Goal: Information Seeking & Learning: Compare options

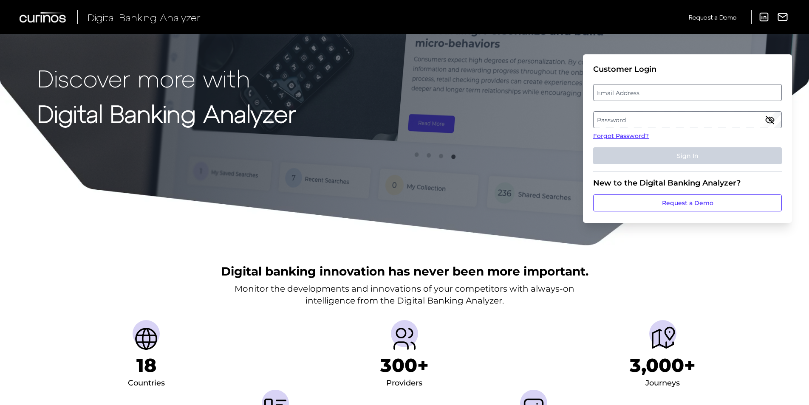
click at [632, 90] on label "Email Address" at bounding box center [687, 92] width 187 height 15
click at [632, 90] on input "email" at bounding box center [687, 92] width 189 height 17
type input "heather.hobbs@santander.co.uk"
click at [648, 119] on label "Password" at bounding box center [687, 119] width 187 height 15
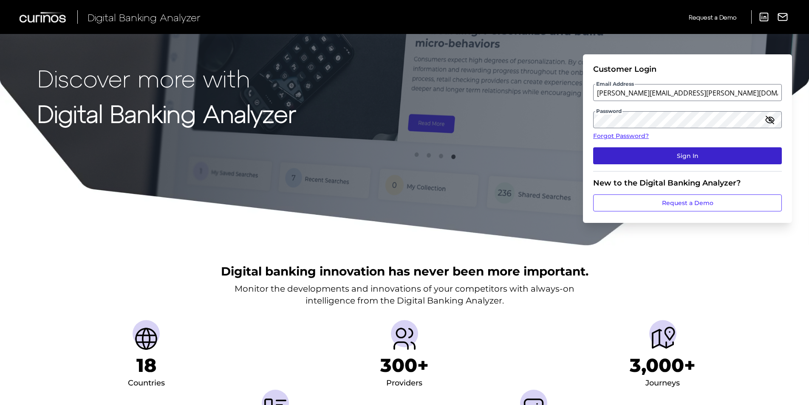
click at [686, 157] on button "Sign In" at bounding box center [687, 155] width 189 height 17
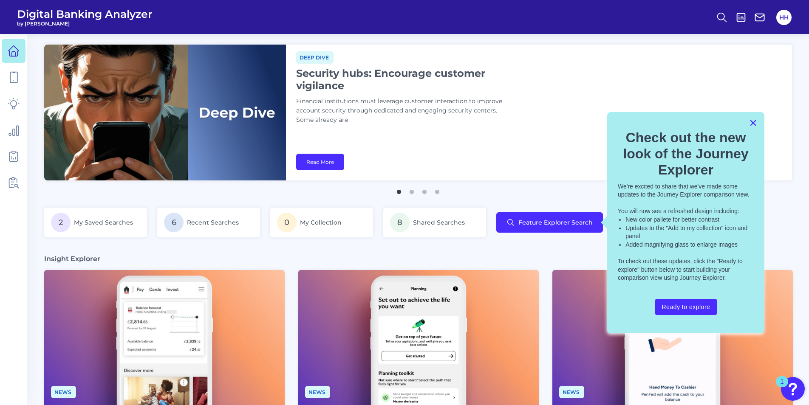
click at [757, 121] on div "× Check out the new look of the Journey Explorer We're excited to share that we…" at bounding box center [685, 223] width 157 height 222
click at [754, 122] on button "×" at bounding box center [753, 123] width 8 height 14
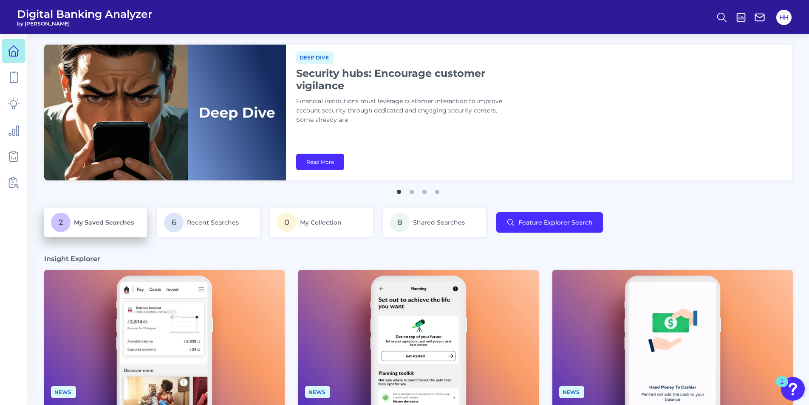
click at [99, 228] on p "2 My Saved Searches" at bounding box center [95, 223] width 89 height 20
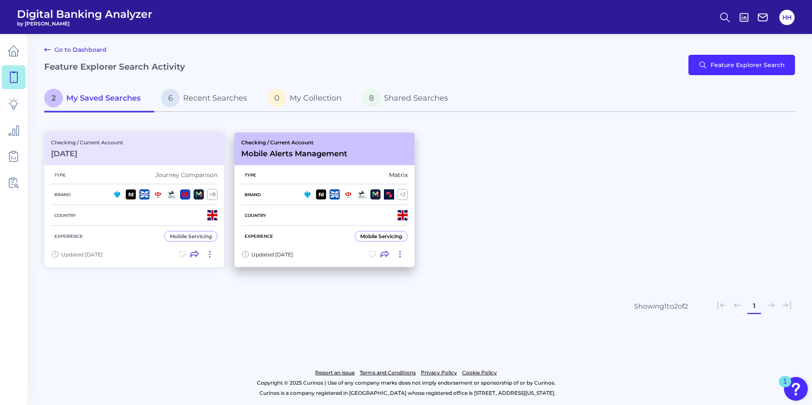
click at [359, 157] on div "Checking / Current Account Mobile Alerts Management" at bounding box center [325, 149] width 180 height 33
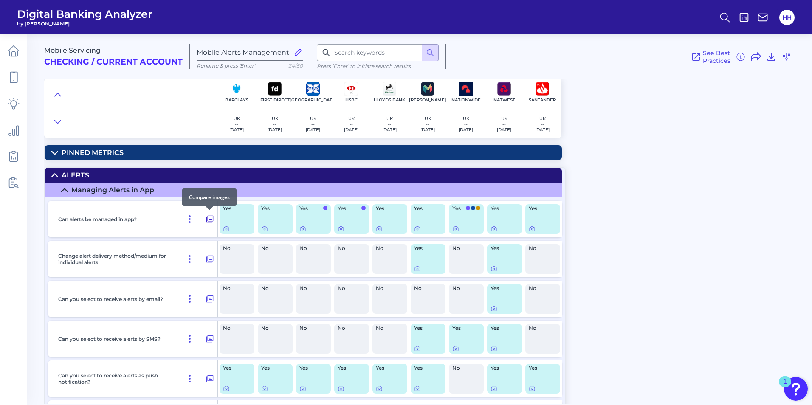
click at [215, 222] on button at bounding box center [209, 219] width 15 height 14
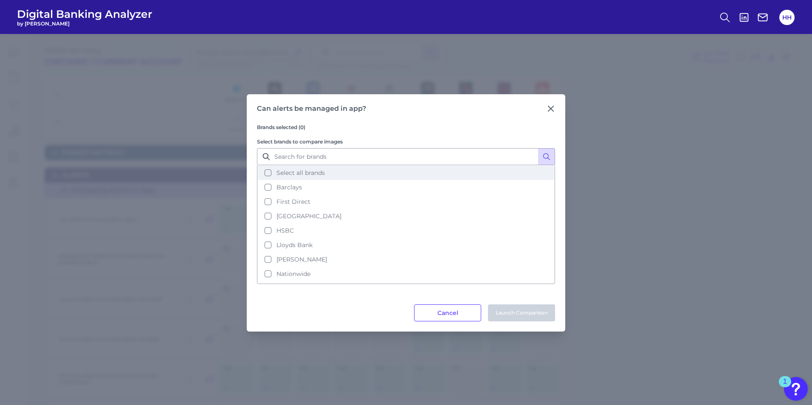
click at [304, 175] on span "Select all brands" at bounding box center [301, 173] width 48 height 8
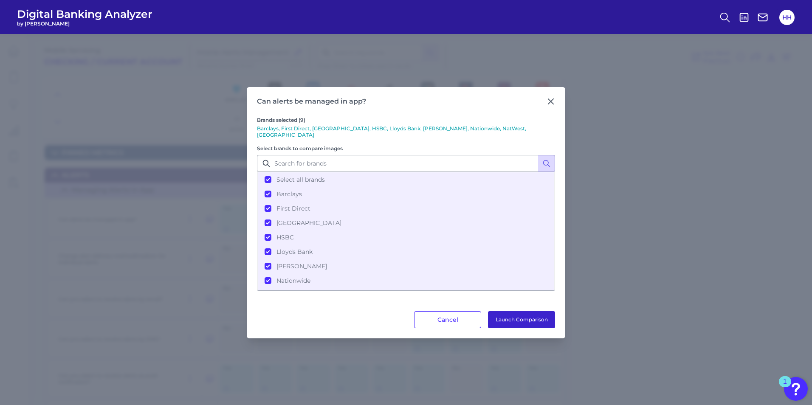
click at [538, 320] on button "Launch Comparison" at bounding box center [521, 319] width 67 height 17
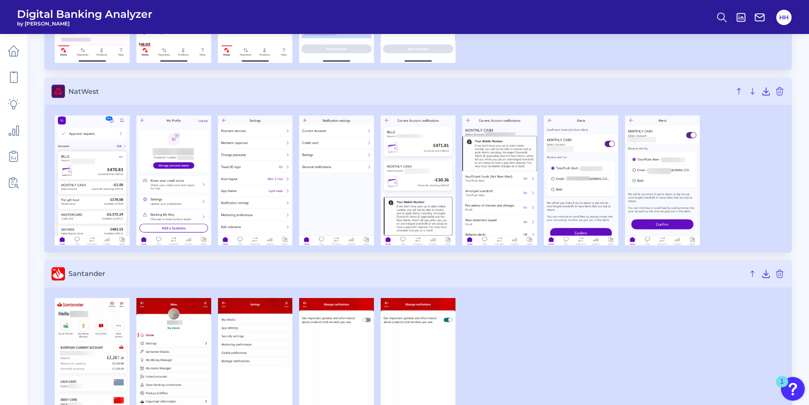
scroll to position [1463, 0]
